Goal: Book appointment/travel/reservation: Book appointment/travel/reservation

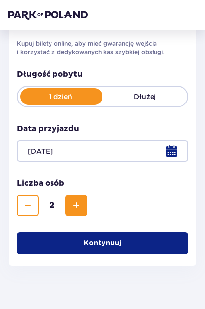
scroll to position [162, 0]
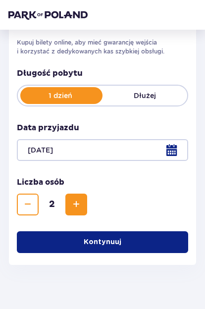
click at [159, 92] on p "Dłużej" at bounding box center [145, 96] width 85 height 10
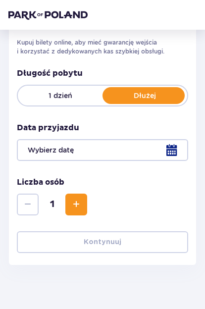
scroll to position [163, 0]
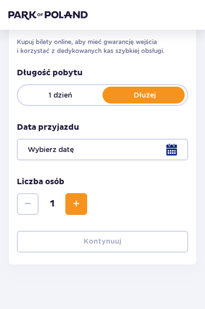
click at [53, 98] on p "1 dzień" at bounding box center [60, 95] width 85 height 10
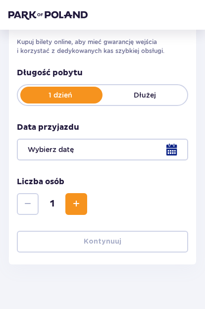
click at [92, 156] on div at bounding box center [103, 150] width 172 height 22
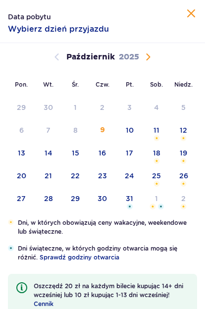
click at [92, 151] on div "16" at bounding box center [102, 155] width 27 height 22
click at [132, 172] on div "24" at bounding box center [129, 176] width 9 height 10
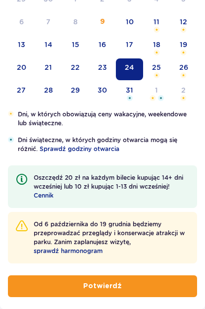
scroll to position [109, 0]
click at [138, 291] on button "Potwierdź" at bounding box center [102, 287] width 189 height 22
type input "24.10.25"
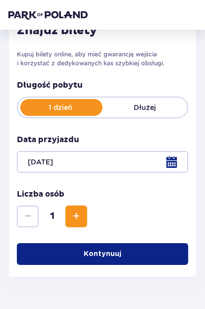
scroll to position [150, 0]
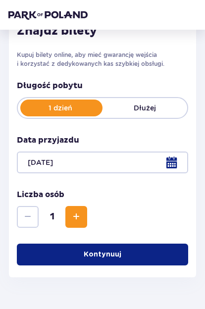
click at [82, 220] on button "Zwiększ" at bounding box center [76, 217] width 22 height 22
click at [128, 254] on button "Kontynuuj" at bounding box center [103, 255] width 172 height 22
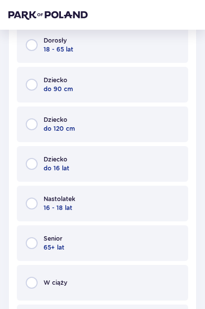
scroll to position [475, 0]
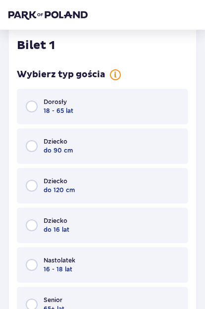
click at [30, 104] on input "radio" at bounding box center [32, 107] width 12 height 12
radio input "true"
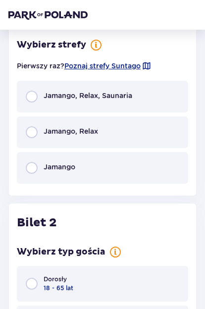
scroll to position [790, 0]
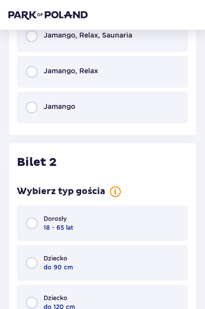
click at [32, 230] on input "radio" at bounding box center [32, 224] width 12 height 12
radio input "true"
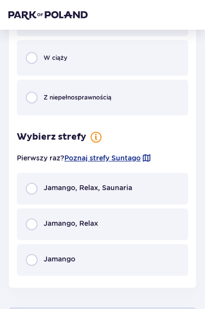
scroll to position [1297, 0]
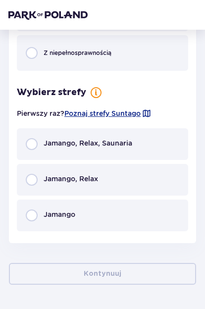
click at [33, 146] on input "radio" at bounding box center [32, 144] width 12 height 12
radio input "true"
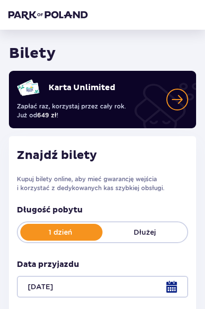
scroll to position [0, 0]
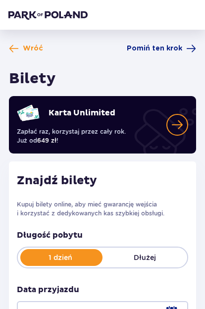
click at [23, 53] on span "Wróć" at bounding box center [33, 49] width 20 height 10
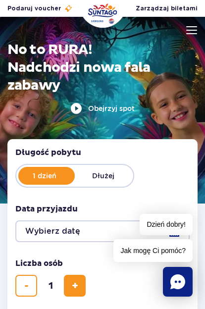
click at [191, 30] on img at bounding box center [191, 30] width 11 height 8
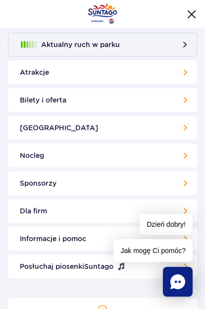
click at [172, 156] on link "Nocleg" at bounding box center [102, 156] width 189 height 24
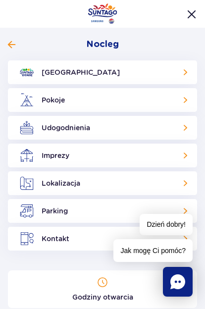
click at [188, 100] on link "Pokoje" at bounding box center [102, 100] width 189 height 24
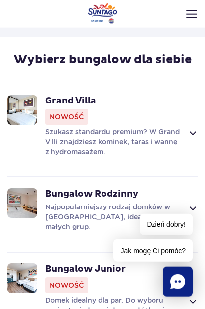
click at [197, 116] on div "Grand Villa Nowość Szukasz standardu premium? W Grand Villi znajdziesz kominek,…" at bounding box center [121, 125] width 153 height 61
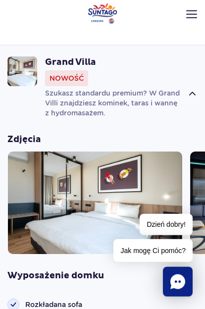
scroll to position [894, 0]
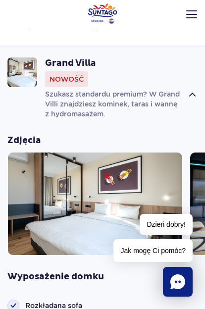
click at [105, 186] on img at bounding box center [95, 204] width 175 height 103
click at [93, 201] on img at bounding box center [95, 204] width 175 height 103
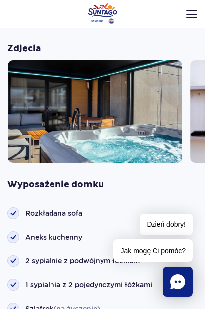
scroll to position [988, 0]
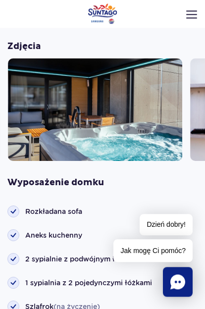
click at [141, 136] on img at bounding box center [95, 110] width 175 height 103
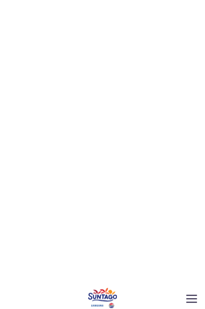
scroll to position [1958, 0]
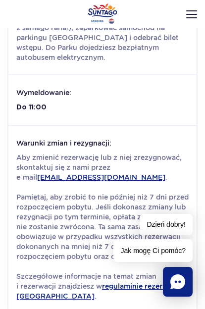
click at [195, 10] on img at bounding box center [191, 14] width 11 height 8
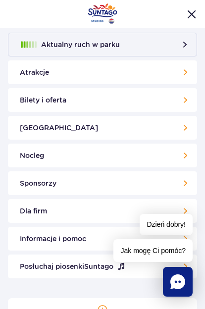
scroll to position [0, 0]
click at [183, 153] on link "Nocleg" at bounding box center [102, 156] width 189 height 24
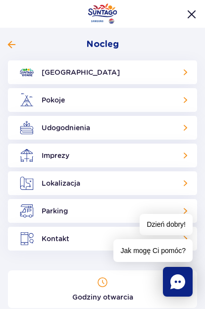
scroll to position [6, 0]
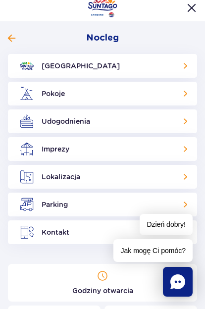
click at [184, 93] on link "Pokoje" at bounding box center [102, 94] width 189 height 24
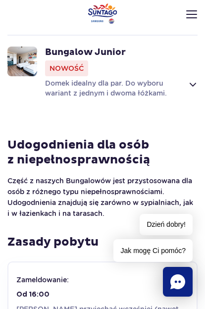
scroll to position [858, 0]
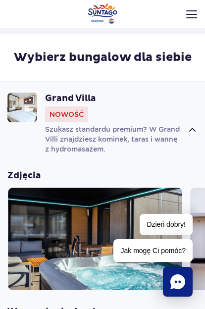
click at [64, 93] on strong "Grand Villa" at bounding box center [121, 99] width 153 height 12
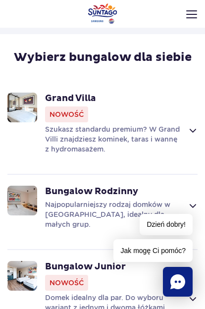
click at [26, 104] on img at bounding box center [22, 108] width 30 height 30
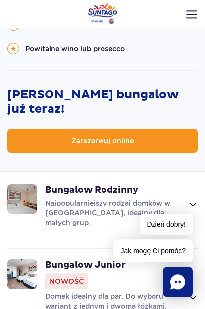
scroll to position [1556, 0]
click at [139, 132] on link "Zarezerwuj online" at bounding box center [102, 141] width 190 height 24
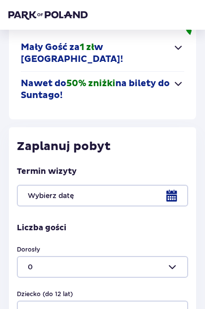
click at [177, 195] on div at bounding box center [103, 196] width 172 height 22
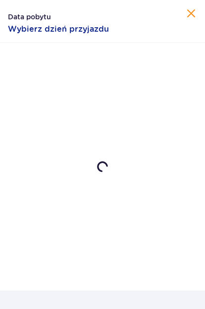
scroll to position [147, 0]
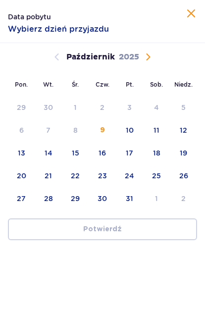
click at [127, 176] on div "24" at bounding box center [129, 176] width 9 height 10
click at [156, 172] on div "25" at bounding box center [156, 176] width 9 height 10
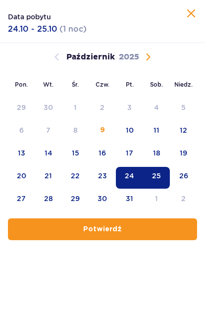
click at [126, 226] on span "button" at bounding box center [124, 230] width 10 height 10
type input "24.10.25 - 25.10.25"
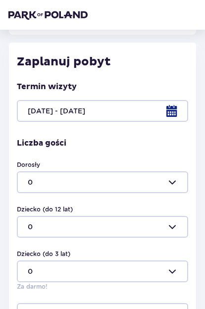
click at [180, 184] on div at bounding box center [103, 183] width 172 height 22
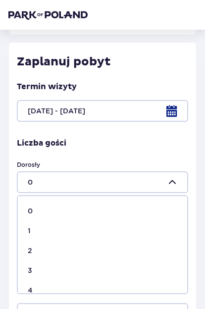
click at [43, 253] on div "2" at bounding box center [103, 251] width 150 height 10
type input "2"
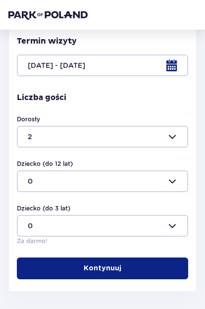
scroll to position [284, 0]
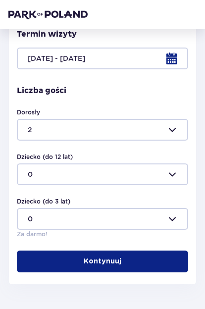
click at [104, 263] on p "Kontynuuj" at bounding box center [103, 262] width 38 height 10
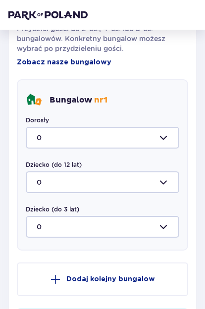
scroll to position [688, 0]
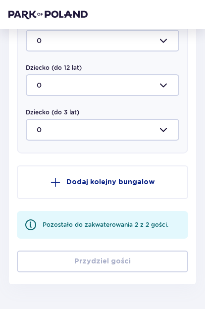
click at [125, 227] on div "Pozostało do zakwaterowania 2 z 2 gości." at bounding box center [106, 225] width 126 height 9
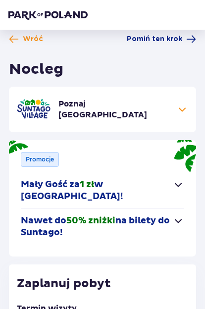
scroll to position [9, 0]
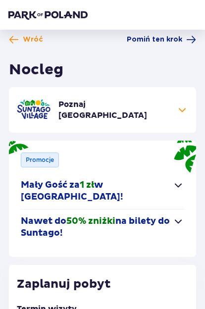
click at [173, 44] on span "Pomiń ten krok" at bounding box center [155, 40] width 56 height 10
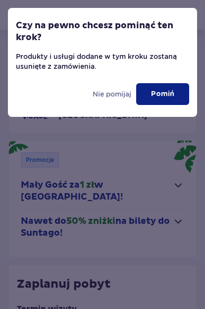
click at [174, 95] on p "Pomiń" at bounding box center [162, 94] width 23 height 10
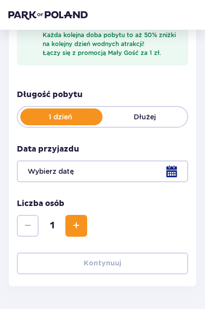
scroll to position [227, 0]
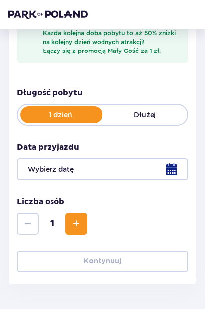
click at [76, 222] on span "Zwiększ" at bounding box center [76, 225] width 12 height 12
click at [175, 167] on div at bounding box center [103, 170] width 172 height 22
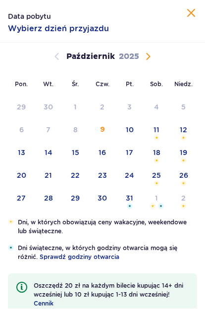
click at [133, 176] on div "24" at bounding box center [129, 176] width 9 height 10
click at [162, 175] on div "25" at bounding box center [156, 178] width 27 height 22
click at [135, 176] on div "24" at bounding box center [129, 178] width 27 height 22
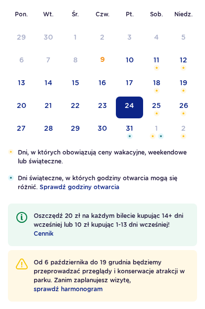
type input "24.10.25"
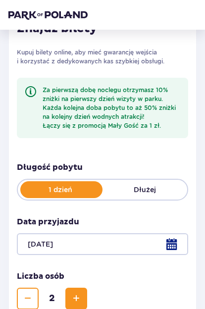
scroll to position [150, 0]
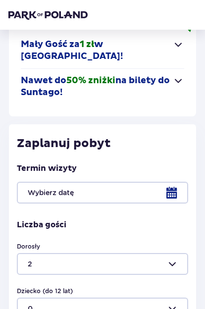
type input "0"
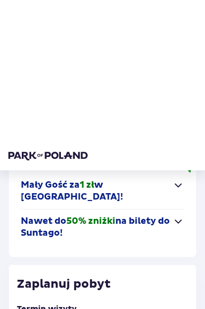
scroll to position [9, 0]
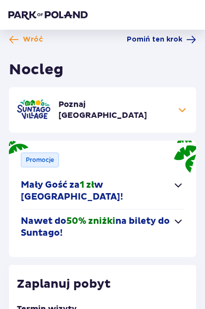
click at [184, 107] on span at bounding box center [183, 110] width 12 height 12
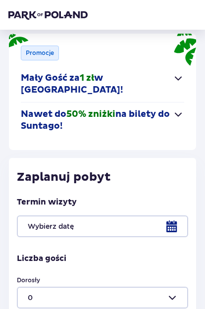
scroll to position [260, 0]
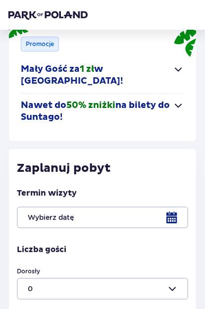
click at [184, 223] on div at bounding box center [103, 218] width 172 height 22
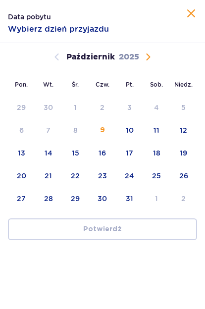
click at [133, 178] on div "24" at bounding box center [129, 176] width 9 height 10
click at [164, 170] on div "25" at bounding box center [156, 178] width 27 height 22
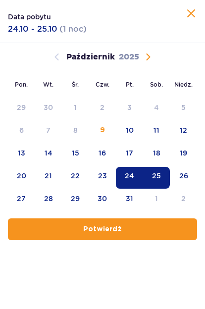
click at [121, 227] on span "button" at bounding box center [124, 230] width 10 height 10
type input "[DATE] - [DATE]"
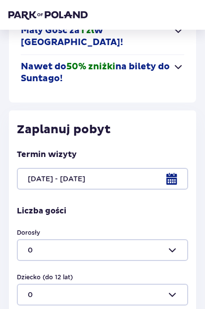
scroll to position [332, 0]
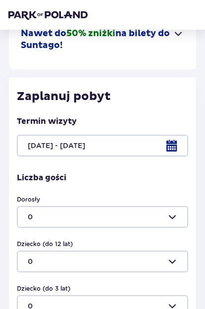
click at [177, 213] on div at bounding box center [103, 217] width 172 height 22
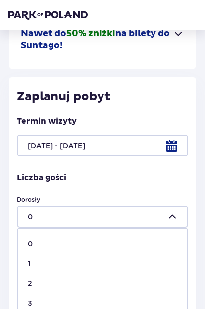
click at [41, 280] on div "2" at bounding box center [103, 284] width 150 height 10
type input "2"
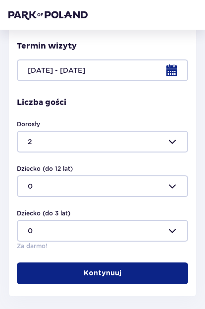
scroll to position [417, 0]
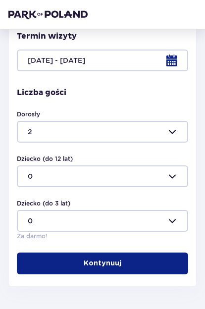
click at [102, 267] on button "Kontynuuj" at bounding box center [103, 264] width 172 height 22
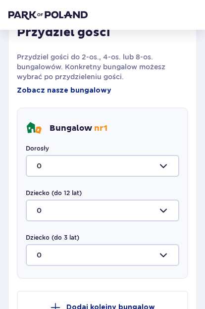
scroll to position [712, 0]
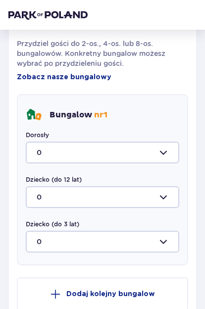
click at [170, 152] on div at bounding box center [103, 153] width 154 height 22
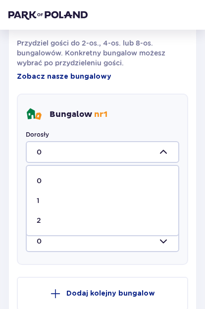
click at [52, 224] on span "2" at bounding box center [103, 221] width 152 height 20
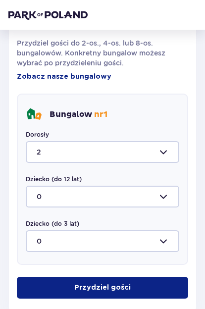
click at [108, 293] on button "Przydziel gości" at bounding box center [103, 288] width 172 height 22
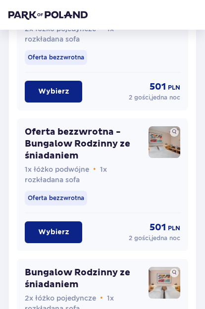
scroll to position [1987, 0]
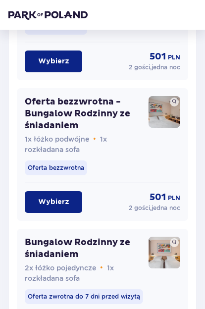
click at [50, 212] on button "Wybierz" at bounding box center [54, 202] width 58 height 22
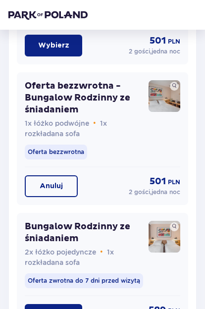
scroll to position [2001, 0]
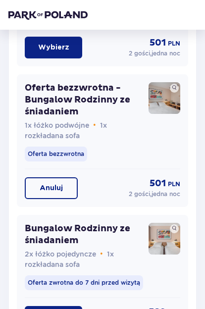
click at [164, 95] on img at bounding box center [165, 98] width 32 height 32
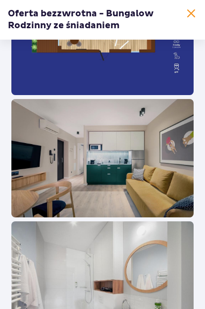
scroll to position [189, 0]
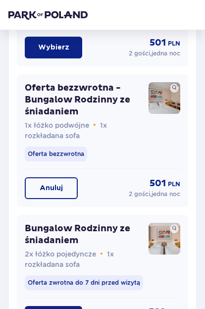
click at [162, 101] on img at bounding box center [165, 98] width 32 height 32
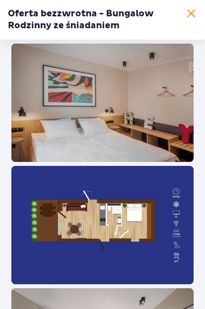
scroll to position [0, 0]
click at [189, 11] on span at bounding box center [191, 14] width 12 height 12
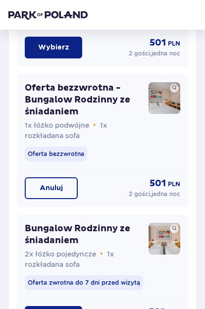
click at [55, 179] on button "Anuluj" at bounding box center [51, 189] width 53 height 22
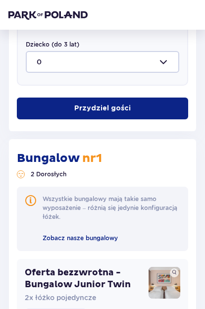
scroll to position [732, 0]
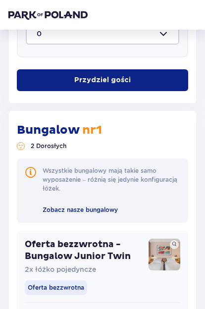
click at [94, 211] on span "Zobacz nasze bungalowy" at bounding box center [80, 209] width 75 height 7
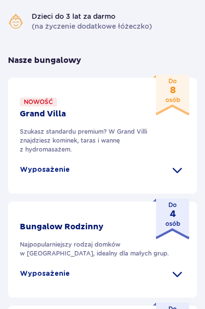
scroll to position [582, 0]
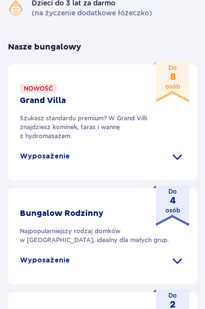
click at [177, 157] on span at bounding box center [178, 157] width 16 height 16
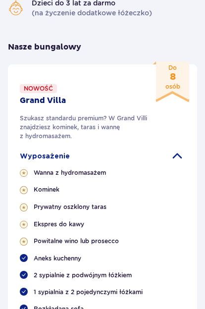
scroll to position [577, 0]
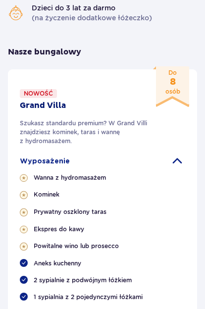
click at [173, 84] on strong "8" at bounding box center [173, 82] width 15 height 10
click at [45, 93] on p "Nowość" at bounding box center [38, 93] width 29 height 9
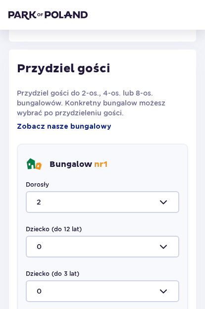
scroll to position [470, 0]
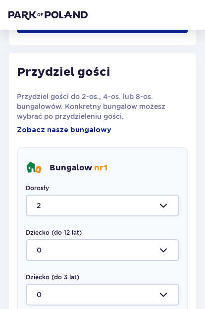
click at [170, 208] on div at bounding box center [103, 206] width 154 height 22
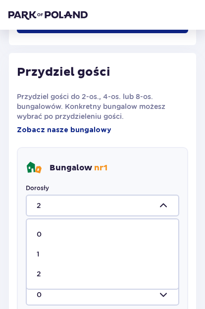
scroll to position [471, 0]
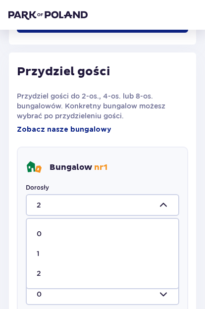
click at [90, 232] on div "0" at bounding box center [103, 234] width 132 height 10
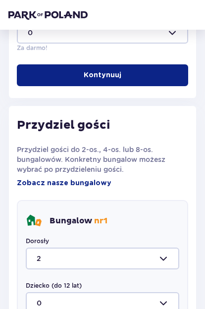
type input "0"
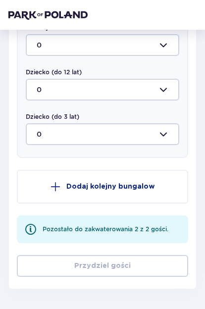
scroll to position [688, 0]
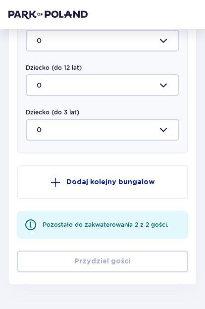
click at [148, 183] on p "Dodaj kolejny bungalow" at bounding box center [110, 183] width 89 height 10
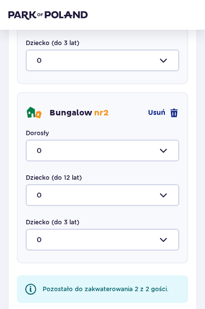
scroll to position [775, 0]
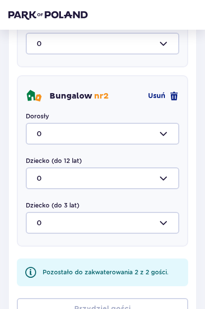
click at [171, 133] on div at bounding box center [103, 134] width 154 height 22
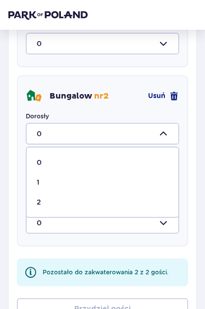
click at [81, 197] on div "2" at bounding box center [103, 202] width 132 height 10
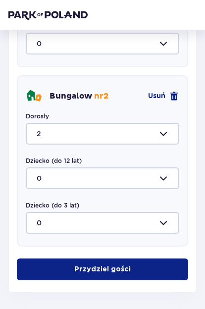
type input "2"
click at [128, 274] on span "button" at bounding box center [133, 270] width 10 height 10
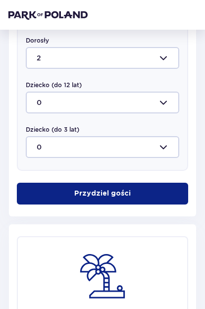
scroll to position [798, 0]
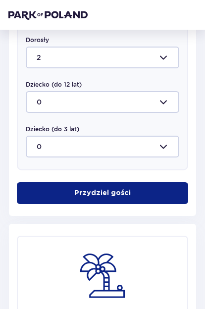
click at [154, 194] on button "Przydziel gości" at bounding box center [103, 194] width 172 height 22
click at [142, 194] on button "Przydziel gości" at bounding box center [103, 194] width 172 height 22
click at [121, 194] on p "Przydziel gości" at bounding box center [102, 193] width 57 height 10
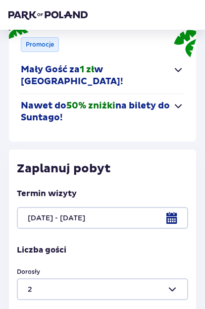
scroll to position [0, 0]
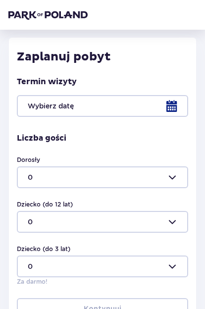
scroll to position [284, 0]
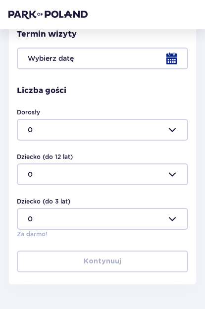
click at [178, 58] on div at bounding box center [103, 59] width 172 height 22
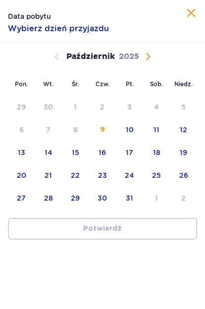
click at [128, 177] on div "24" at bounding box center [129, 176] width 9 height 10
click at [161, 172] on div "25" at bounding box center [156, 178] width 27 height 22
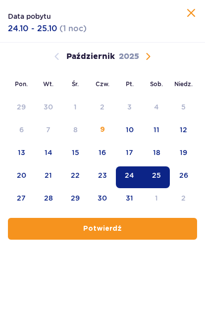
click at [121, 233] on span "button" at bounding box center [124, 230] width 10 height 10
type input "[DATE] - [DATE]"
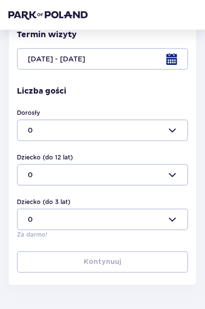
click at [179, 134] on div at bounding box center [103, 131] width 172 height 22
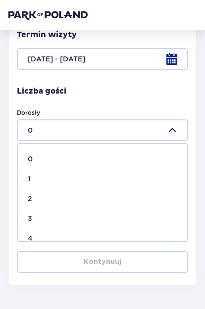
click at [54, 201] on div "2" at bounding box center [103, 199] width 150 height 10
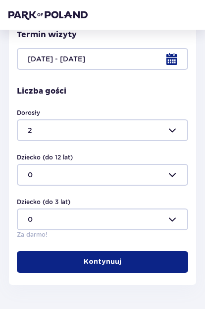
type input "2"
click at [126, 264] on span "button" at bounding box center [124, 262] width 10 height 10
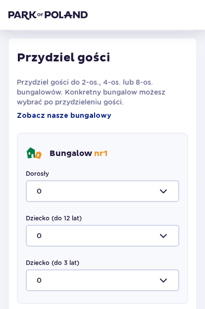
scroll to position [539, 0]
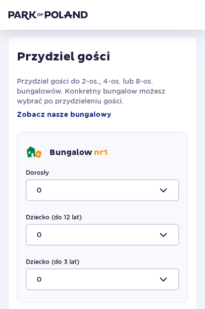
click at [79, 120] on span "Zobacz nasze bungalowy" at bounding box center [64, 115] width 95 height 10
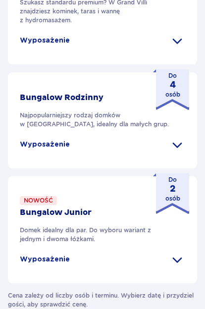
scroll to position [480, 0]
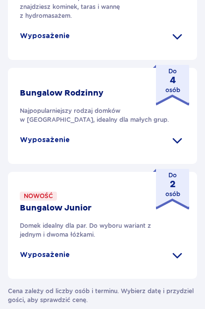
click at [180, 44] on span at bounding box center [178, 36] width 16 height 16
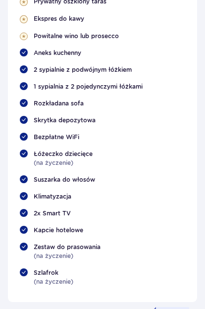
scroll to position [555, 0]
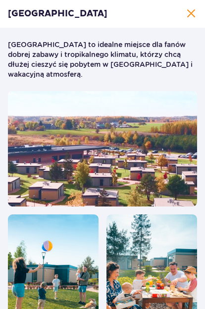
scroll to position [0, 0]
click at [191, 19] on span "Zamknij" at bounding box center [191, 14] width 12 height 12
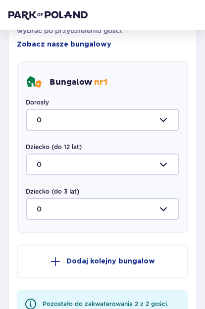
scroll to position [688, 0]
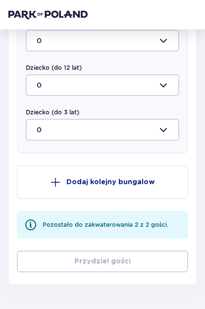
click at [144, 189] on button "Dodaj kolejny bungalow" at bounding box center [103, 183] width 172 height 34
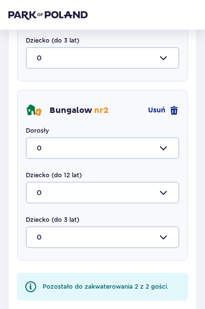
scroll to position [812, 0]
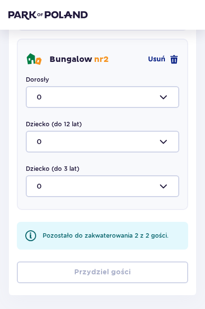
click at [175, 96] on div at bounding box center [103, 97] width 154 height 22
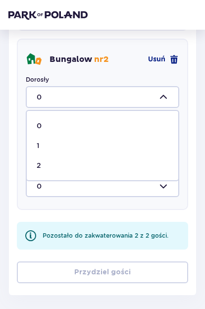
click at [93, 162] on div "2" at bounding box center [103, 166] width 132 height 10
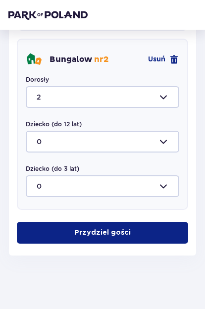
type input "2"
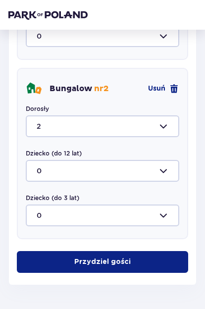
click at [128, 264] on span "button" at bounding box center [133, 262] width 10 height 10
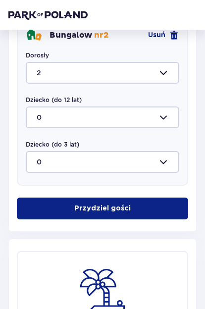
scroll to position [959, 0]
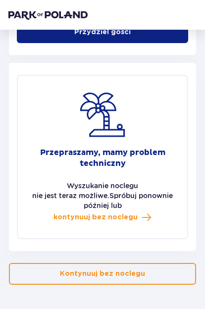
click at [113, 222] on span "kontynuuj bez noclegu" at bounding box center [96, 218] width 84 height 10
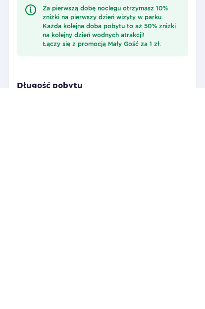
scroll to position [227, 0]
